Goal: Task Accomplishment & Management: Manage account settings

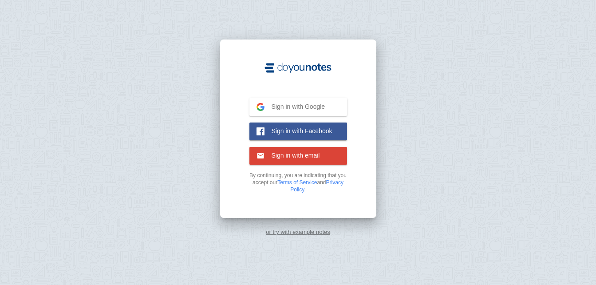
click at [305, 103] on span "Sign in with Google" at bounding box center [295, 107] width 61 height 8
click at [284, 105] on span "Sign in with Google" at bounding box center [295, 107] width 61 height 8
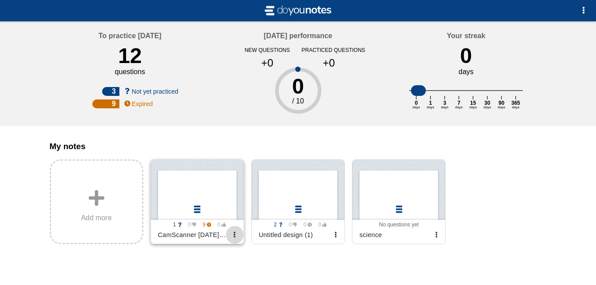
click at [234, 238] on span "button" at bounding box center [235, 235] width 6 height 6
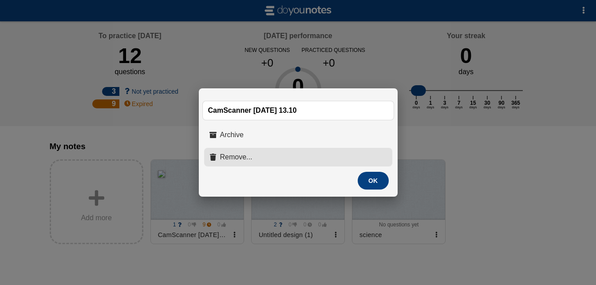
click at [272, 154] on button "Remove..." at bounding box center [298, 157] width 188 height 19
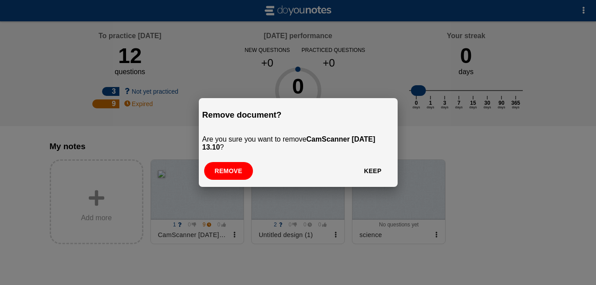
click at [235, 177] on button "Remove" at bounding box center [228, 171] width 49 height 18
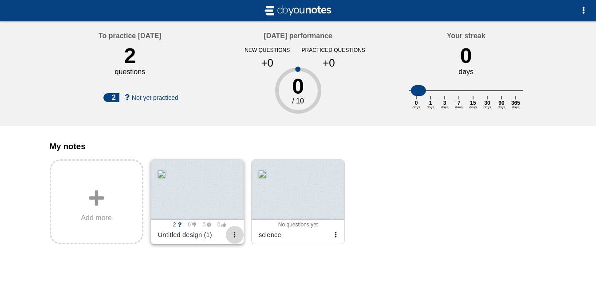
click at [235, 238] on span "button" at bounding box center [235, 235] width 6 height 6
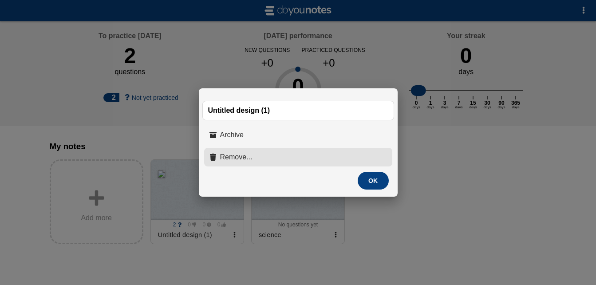
click at [244, 159] on span "Remove..." at bounding box center [236, 157] width 32 height 8
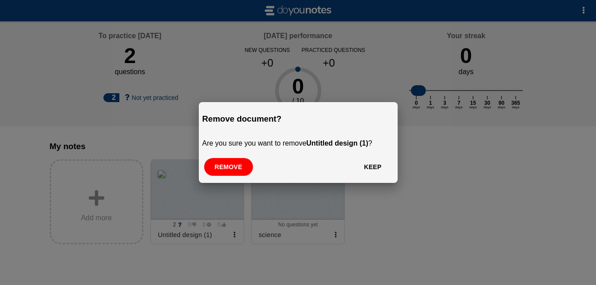
click at [224, 164] on button "Remove" at bounding box center [228, 167] width 49 height 18
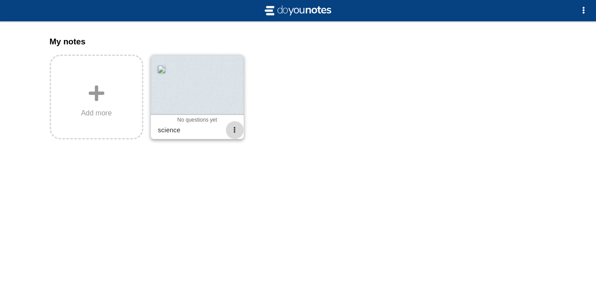
click at [231, 130] on button "button" at bounding box center [235, 130] width 18 height 18
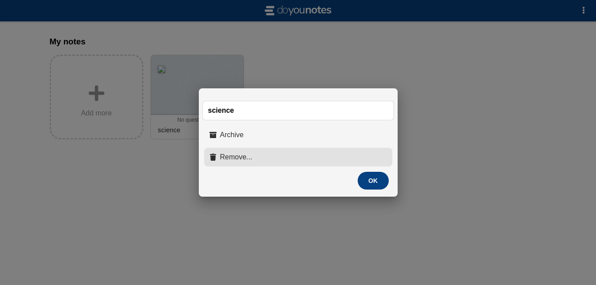
click at [243, 150] on button "Remove..." at bounding box center [298, 157] width 188 height 19
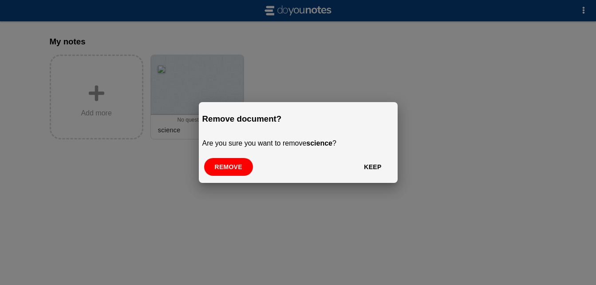
click at [228, 164] on button "Remove" at bounding box center [228, 167] width 49 height 18
